Goal: Information Seeking & Learning: Compare options

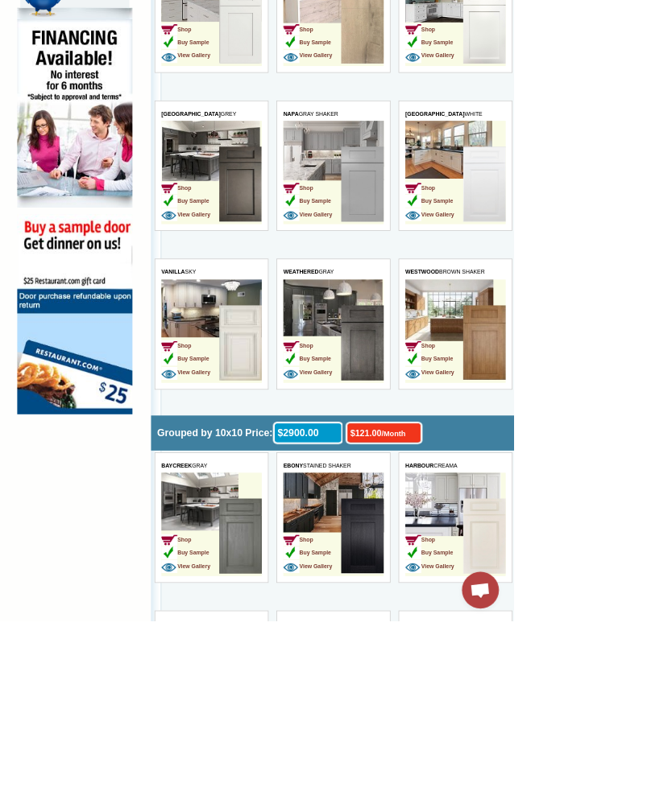
scroll to position [1049, 0]
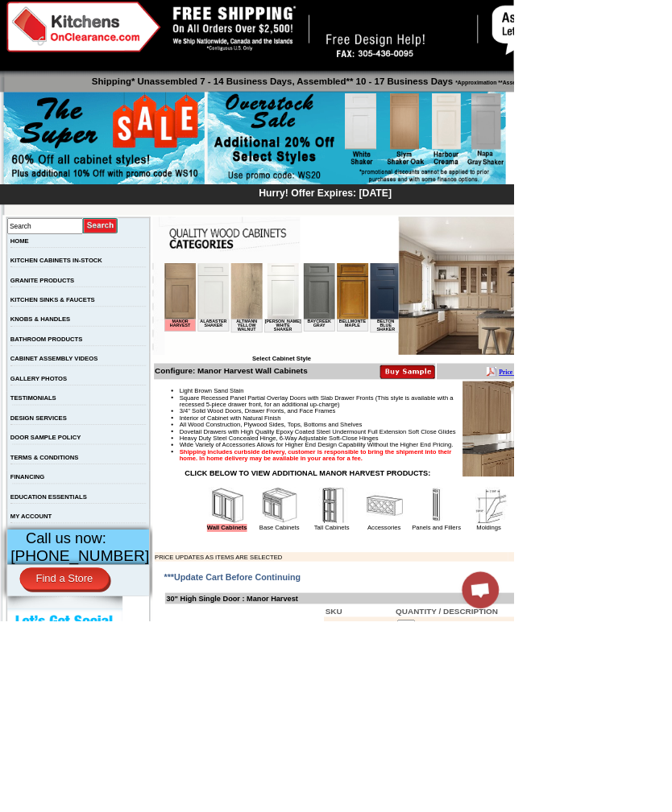
scroll to position [29, 0]
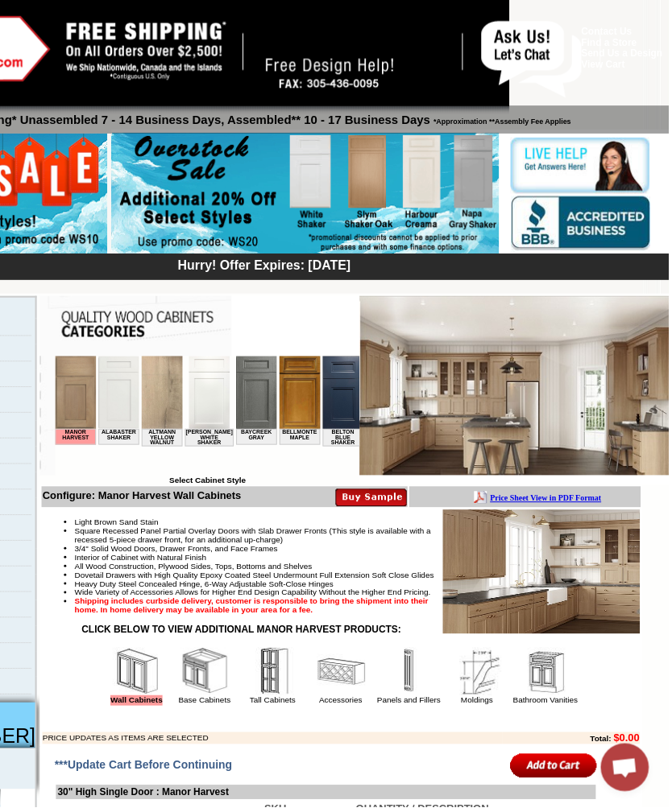
scroll to position [0, 0]
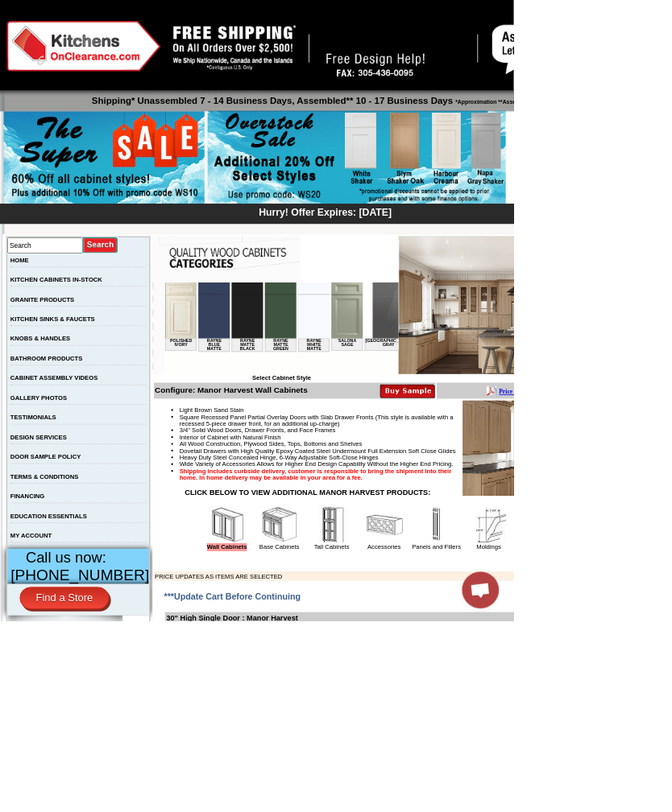
click html "Manor Harvest Alabaster Shaker Altmann Yellow Walnut Ashton White Shaker Baycre…"
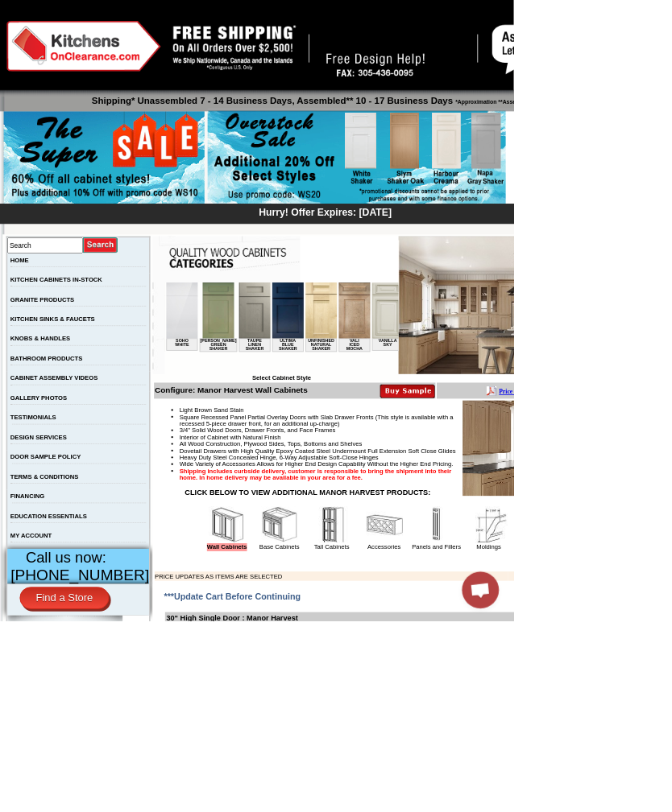
click html "Manor Harvest Alabaster Shaker Altmann Yellow Walnut Ashton White Shaker Baycre…"
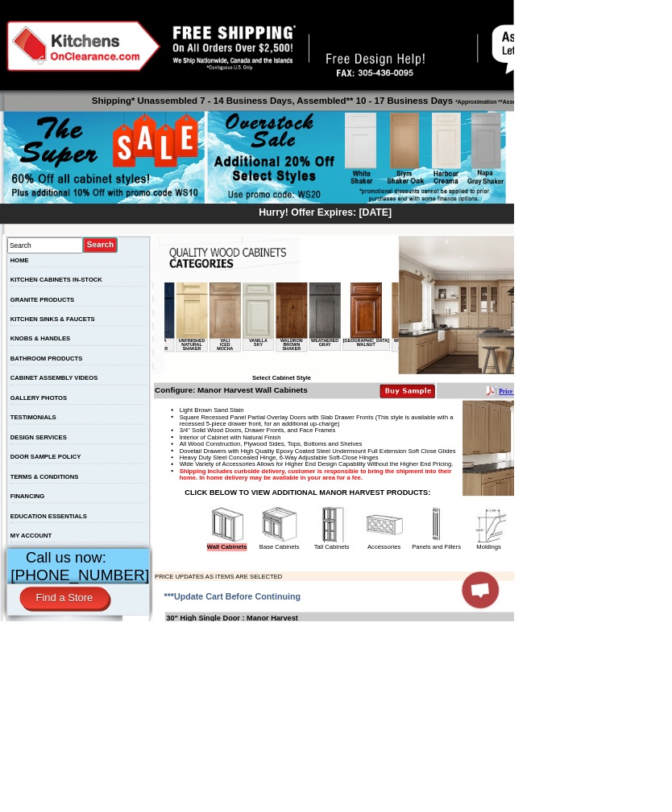
click html "Manor Harvest Alabaster Shaker Altmann Yellow Walnut Ashton White Shaker Baycre…"
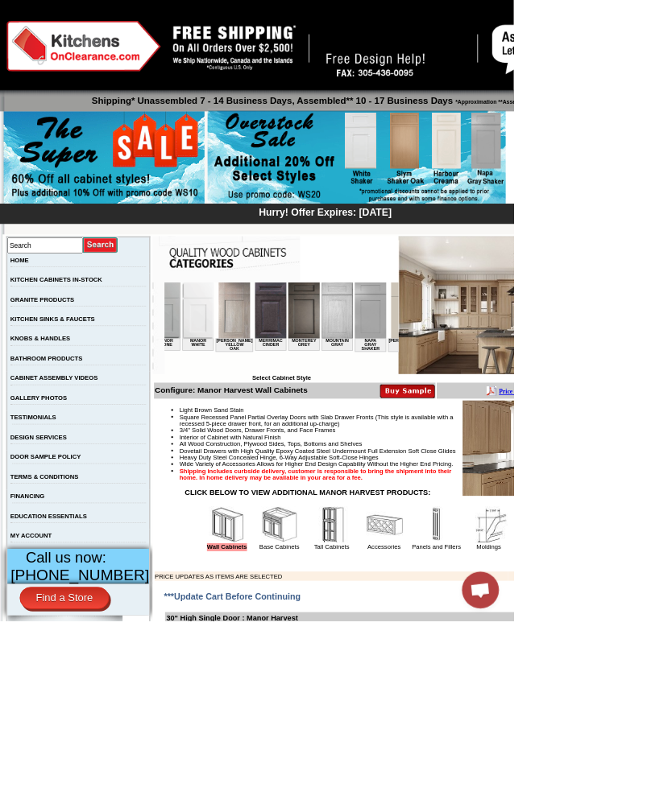
scroll to position [0, 1619]
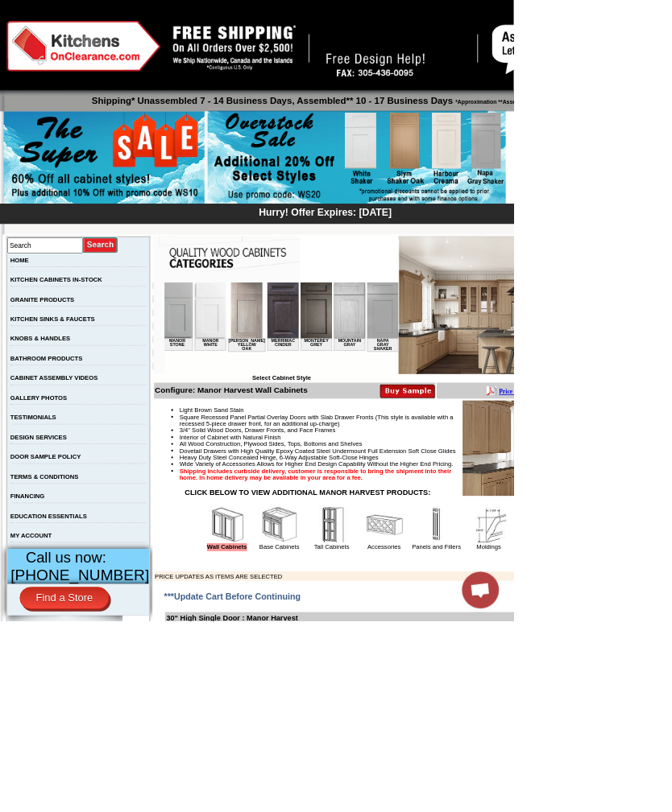
click at [522, 327] on img at bounding box center [523, 327] width 2 height 1
click at [528, 319] on img at bounding box center [548, 318] width 41 height 73
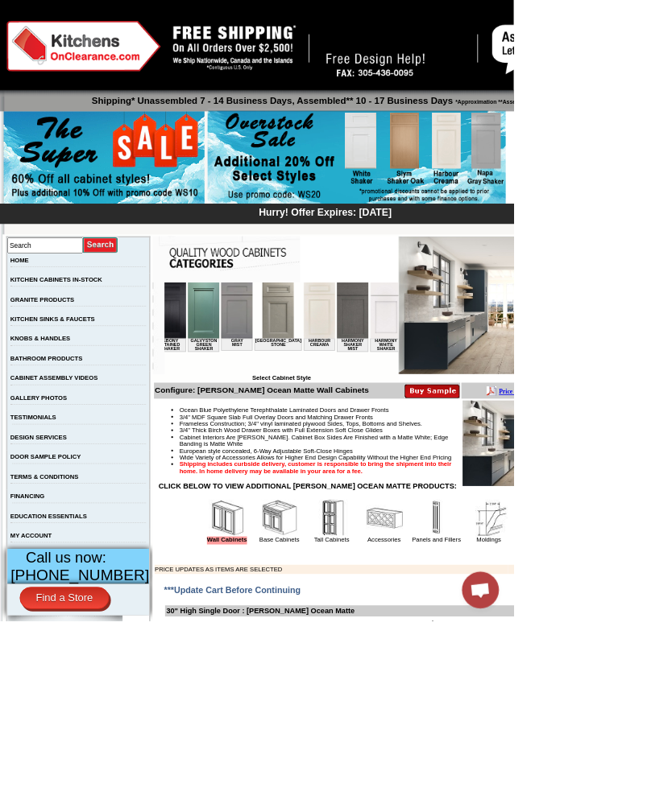
scroll to position [0, 1052]
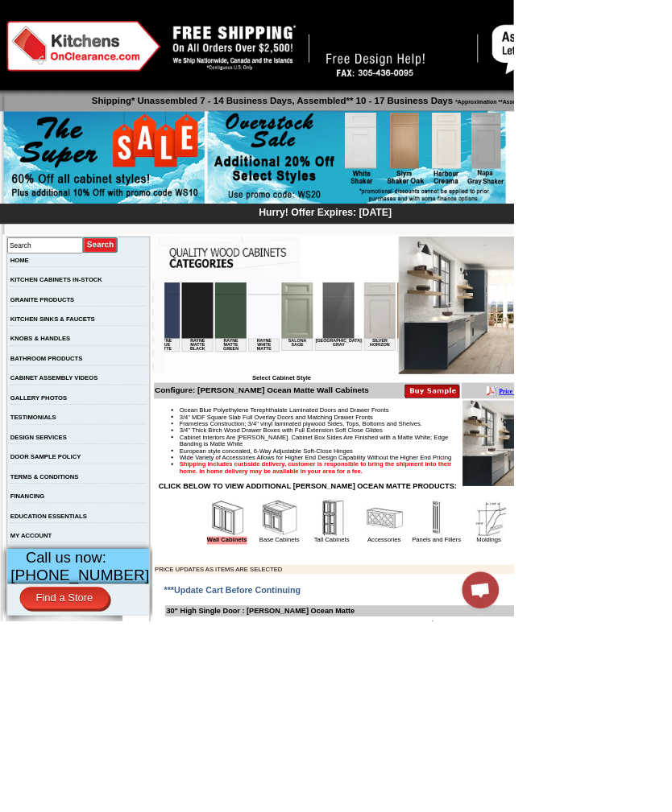
click html "Nash Ocean Matte Alabaster Shaker Altmann Yellow Walnut Ashton White Shaker Bay…"
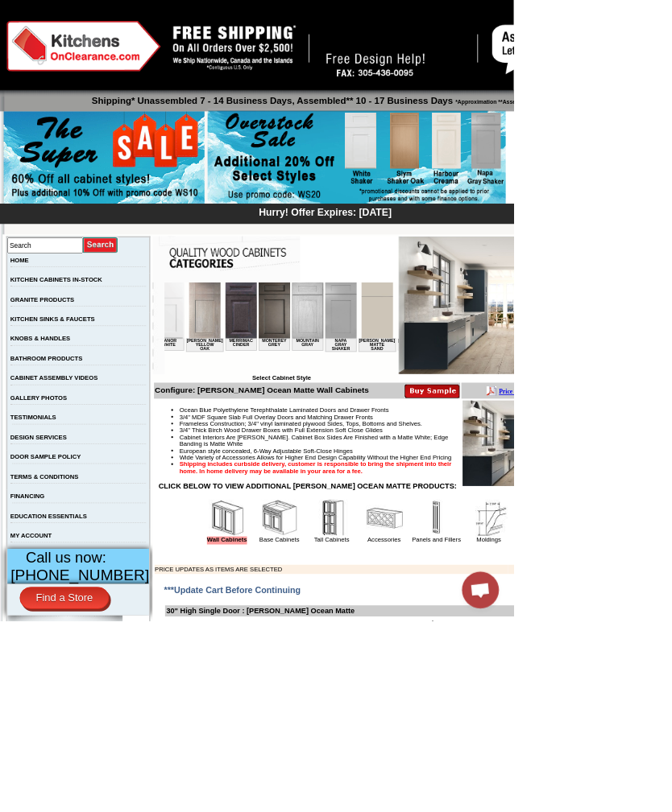
scroll to position [0, 1722]
click at [425, 303] on img at bounding box center [445, 318] width 41 height 73
click at [425, 309] on img at bounding box center [445, 318] width 41 height 73
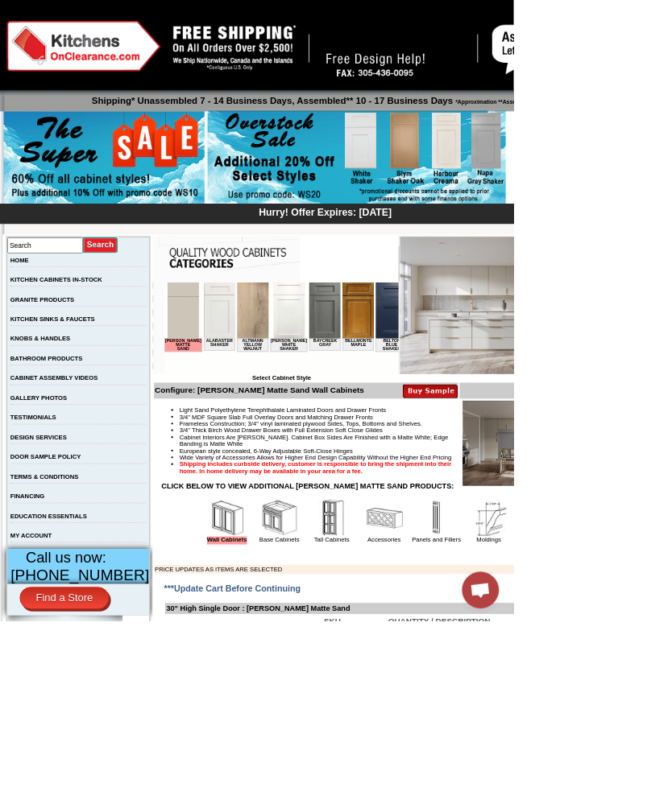
click at [197, 341] on img at bounding box center [188, 318] width 41 height 73
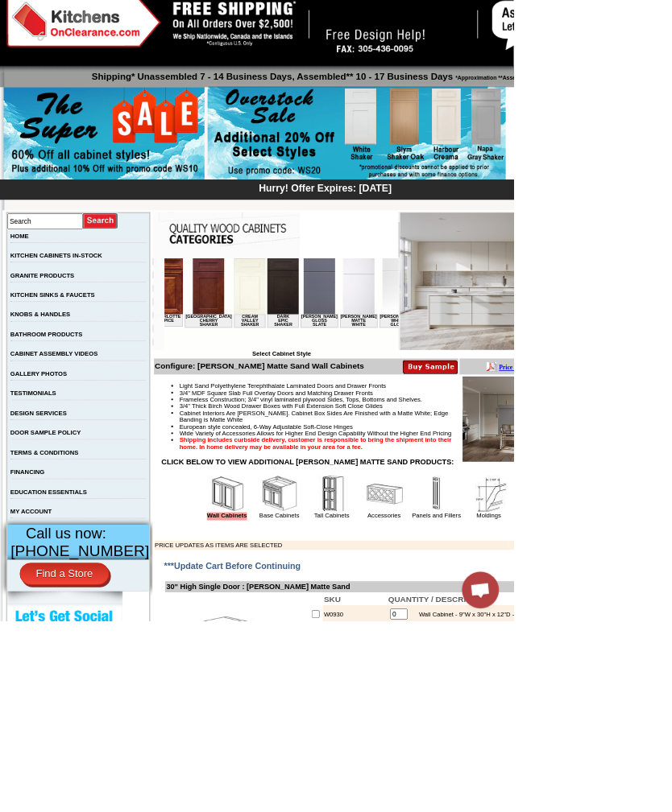
scroll to position [0, 684]
click at [256, 311] on img at bounding box center [276, 294] width 41 height 73
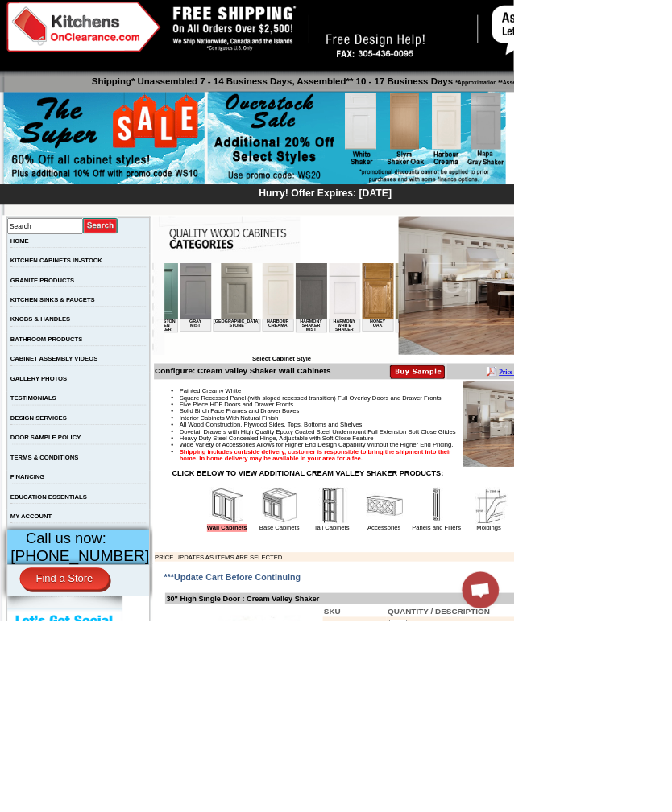
click html "Cream Valley Shaker Alabaster Shaker [PERSON_NAME] Yellow Walnut [PERSON_NAME] …"
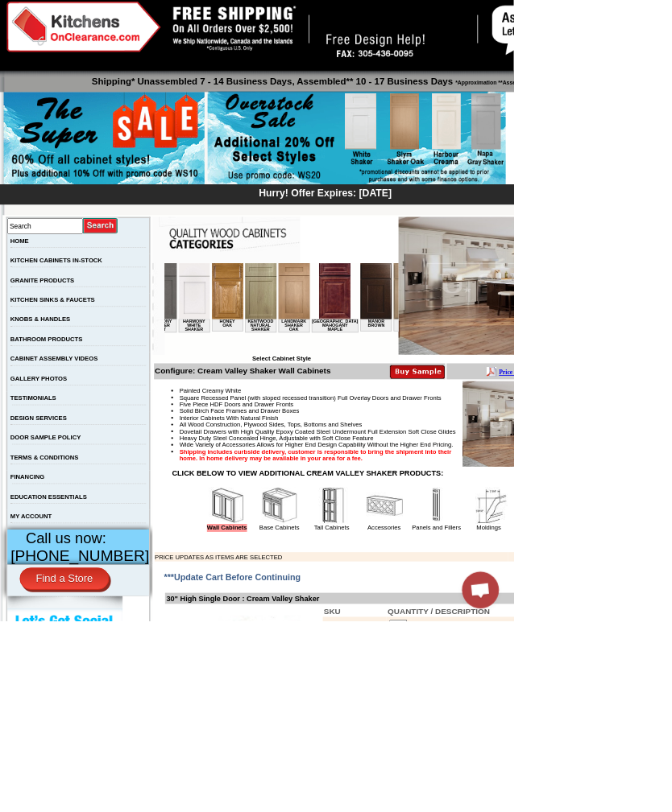
scroll to position [0, 1233]
click at [460, 314] on img at bounding box center [480, 298] width 41 height 73
